Goal: Task Accomplishment & Management: Manage account settings

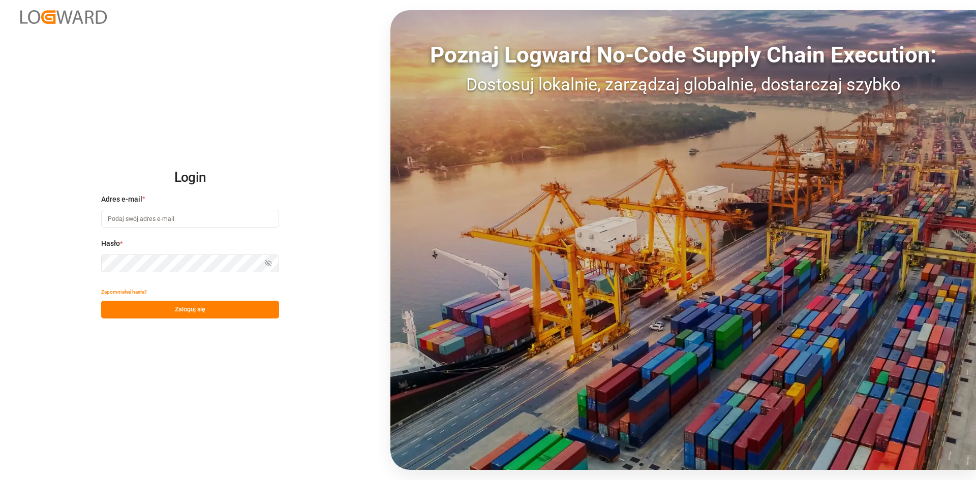
type input "[PERSON_NAME][EMAIL_ADDRESS][DOMAIN_NAME]"
click at [163, 315] on button "Zaloguj się" at bounding box center [190, 310] width 178 height 18
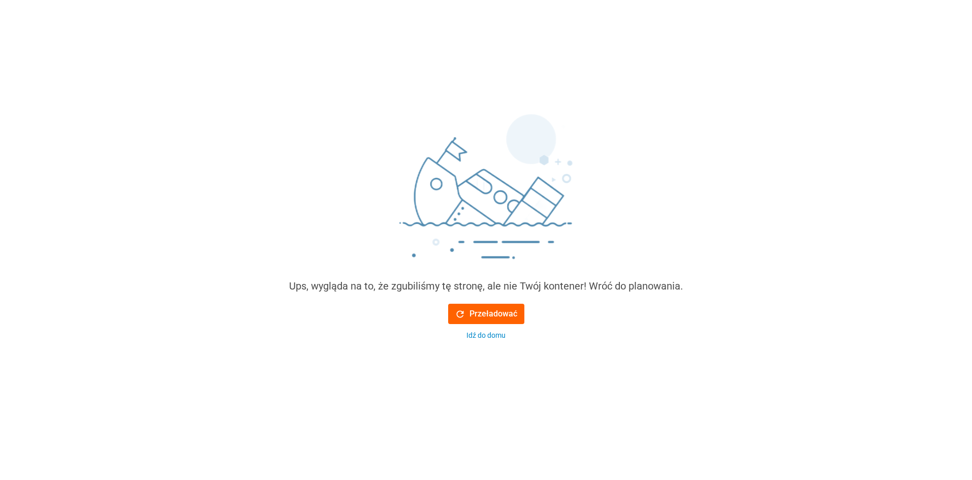
click at [495, 312] on font "Przeładować" at bounding box center [494, 314] width 48 height 10
